Goal: Find specific page/section: Find specific page/section

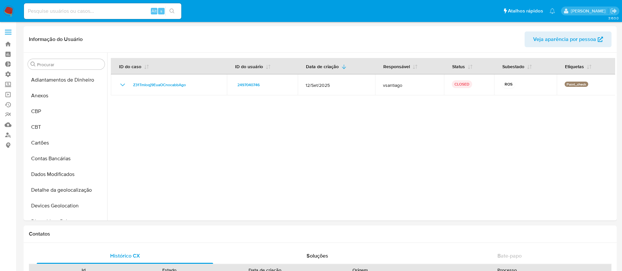
select select "10"
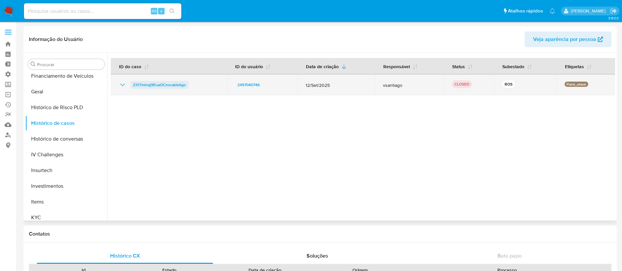
click at [161, 84] on span "Z31TmIoqj9EuaOCnocabbAgo" at bounding box center [159, 85] width 53 height 8
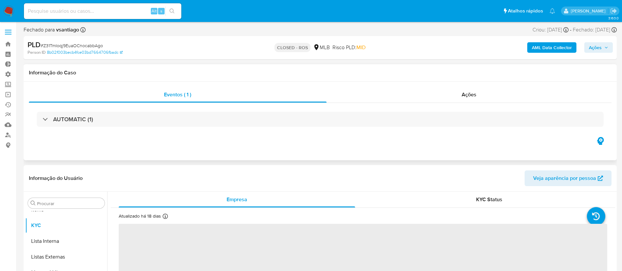
scroll to position [356, 0]
click at [469, 95] on span "Ações" at bounding box center [469, 95] width 15 height 8
select select "10"
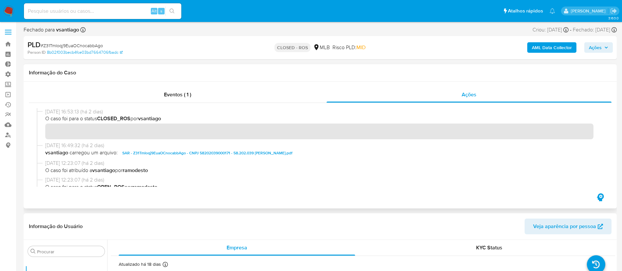
scroll to position [511, 0]
